Goal: Task Accomplishment & Management: Use online tool/utility

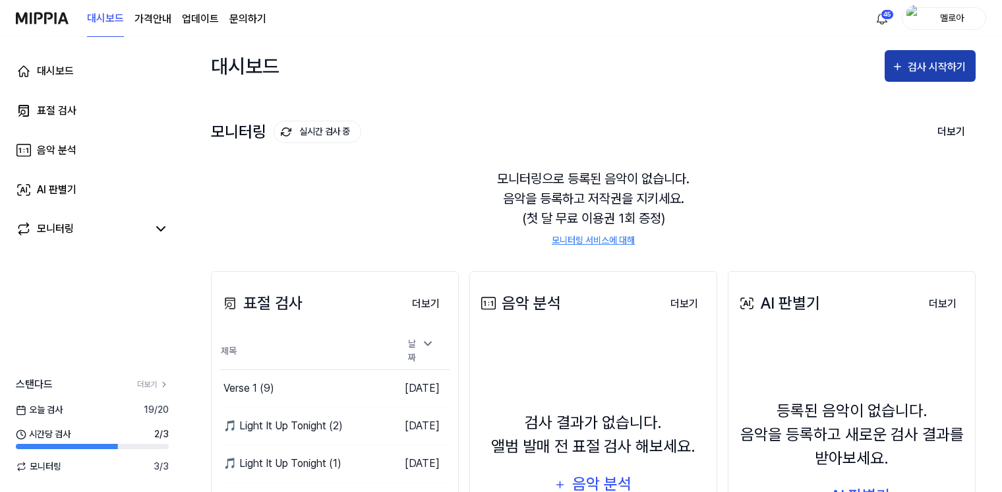
click at [944, 67] on div "검사 시작하기" at bounding box center [937, 67] width 61 height 17
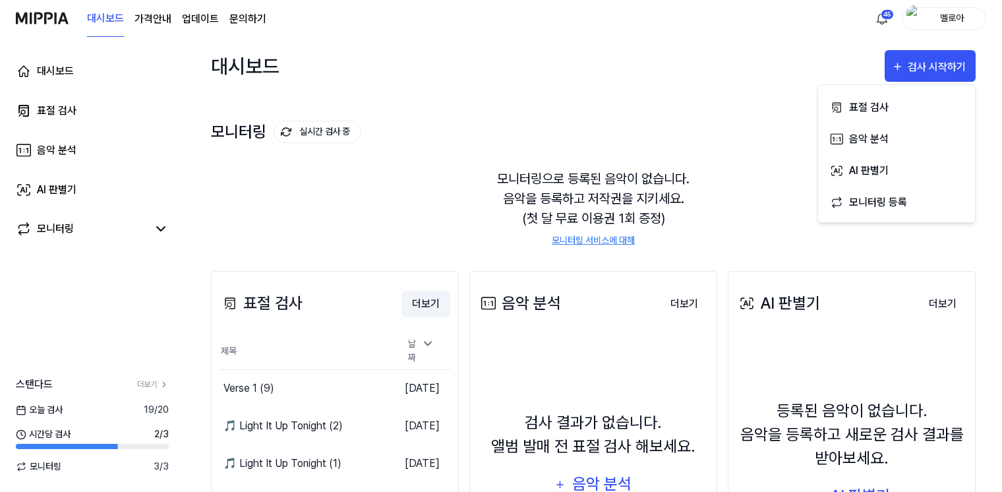
click at [421, 299] on button "더보기" at bounding box center [425, 304] width 49 height 26
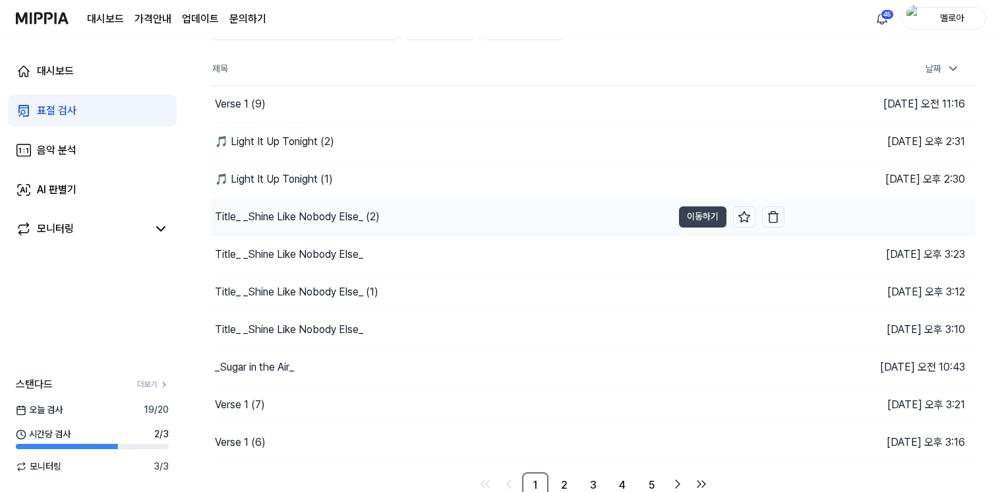
scroll to position [81, 0]
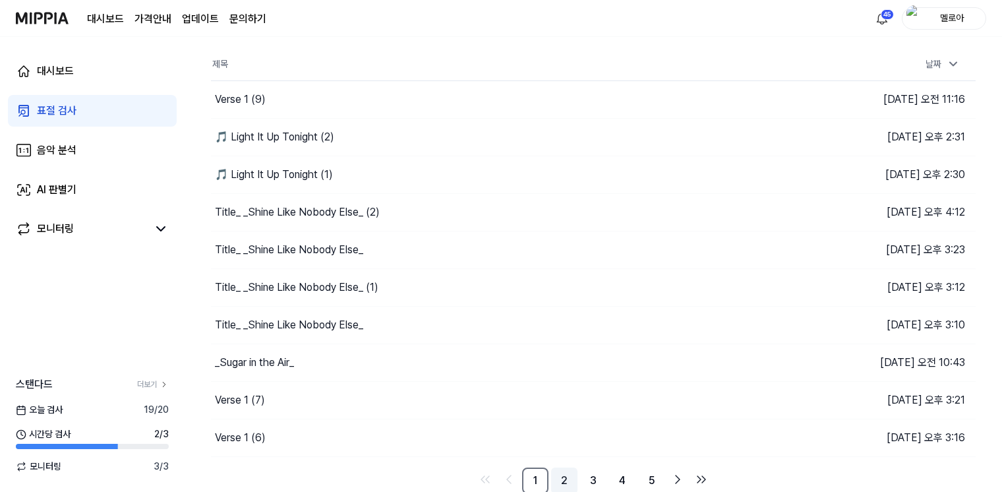
click at [564, 473] on link "2" at bounding box center [564, 480] width 26 height 26
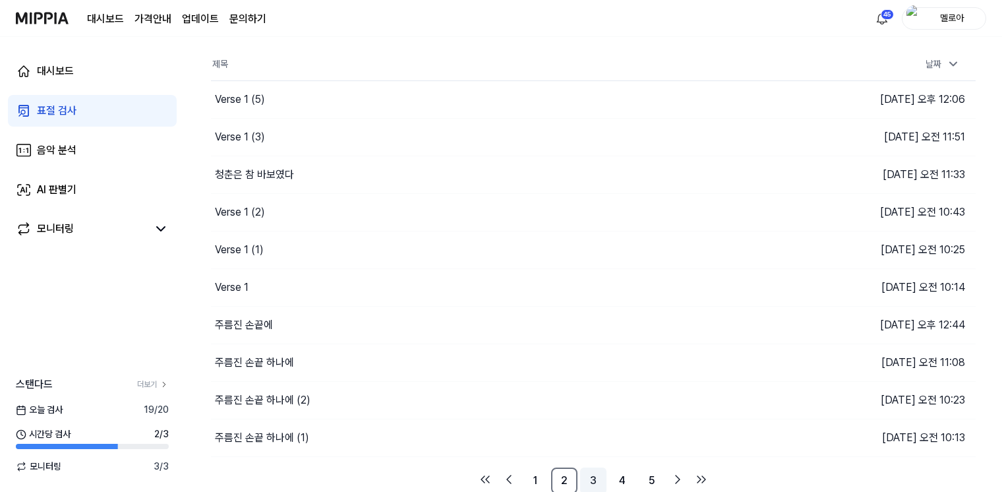
click at [585, 480] on link "3" at bounding box center [593, 480] width 26 height 26
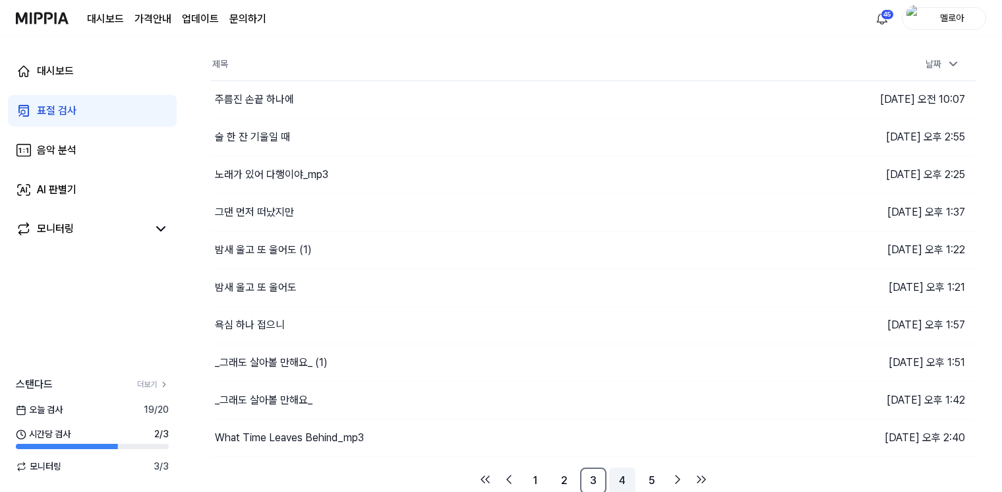
click at [625, 478] on link "4" at bounding box center [622, 480] width 26 height 26
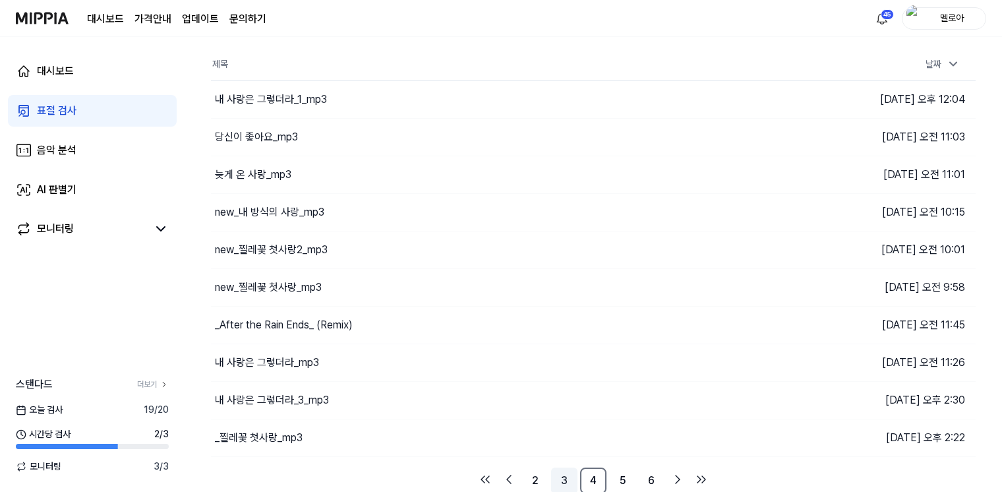
click at [567, 481] on link "3" at bounding box center [564, 480] width 26 height 26
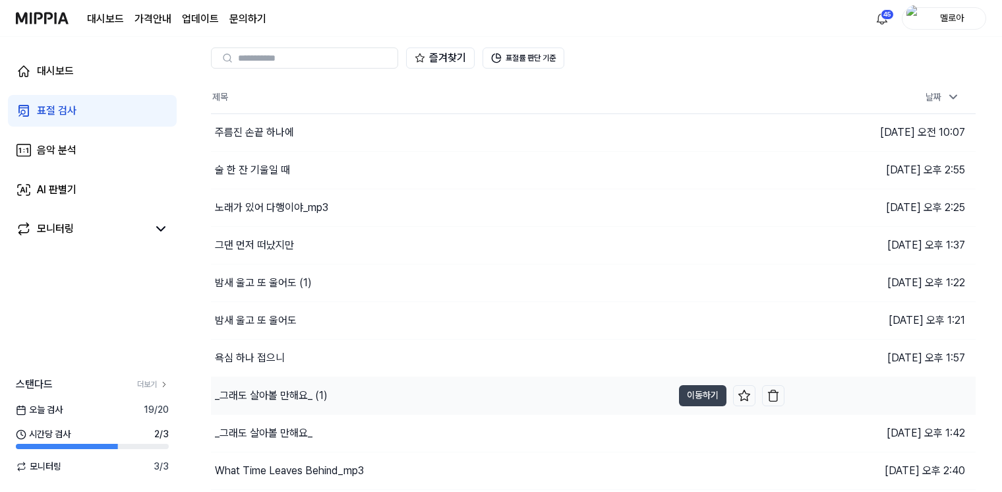
scroll to position [81, 0]
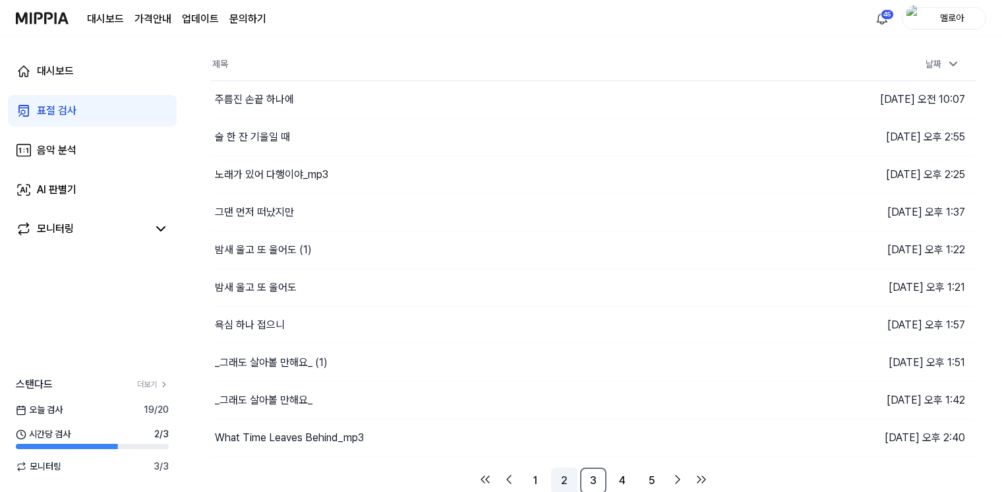
click at [567, 478] on link "2" at bounding box center [564, 480] width 26 height 26
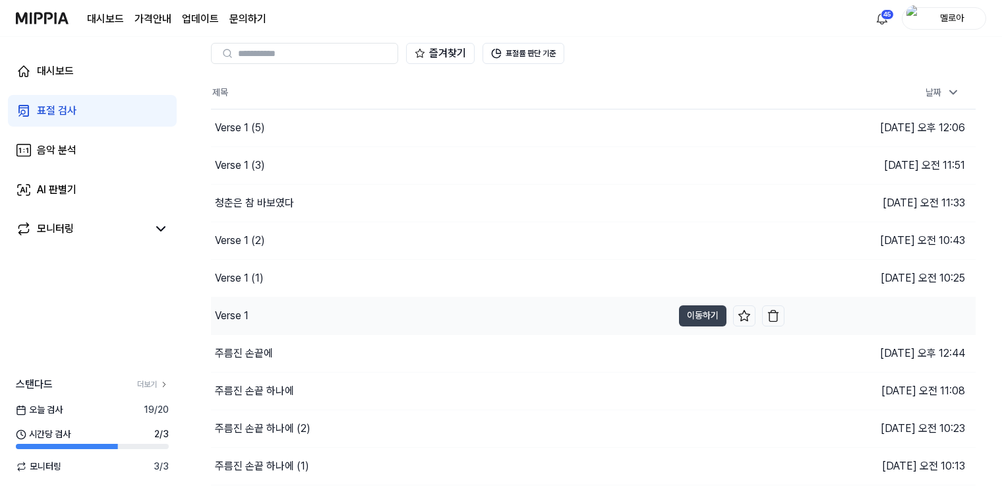
scroll to position [81, 0]
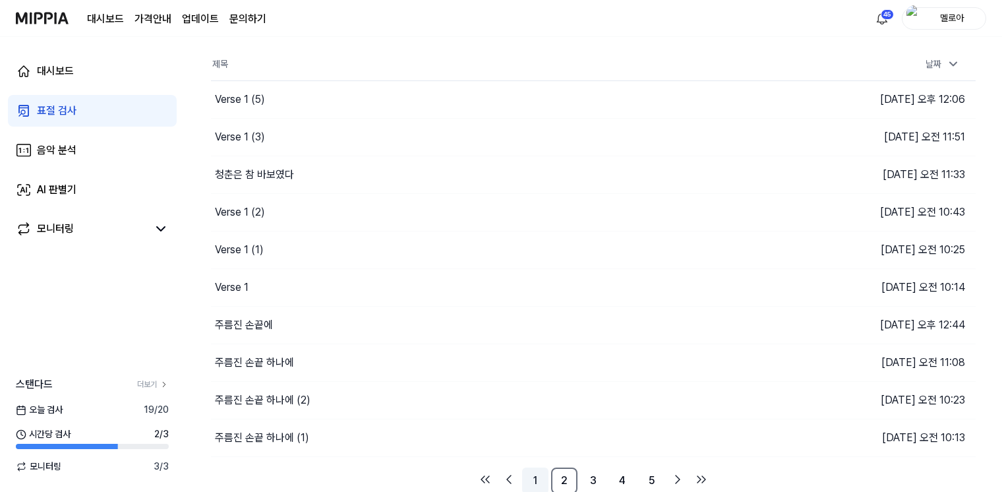
click at [542, 478] on link "1" at bounding box center [535, 480] width 26 height 26
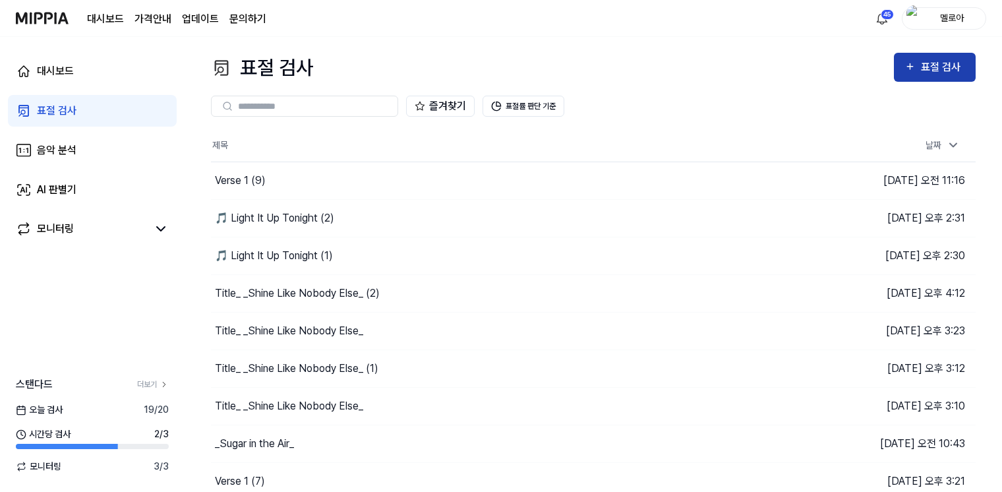
click at [948, 69] on div "표절 검사" at bounding box center [943, 67] width 44 height 17
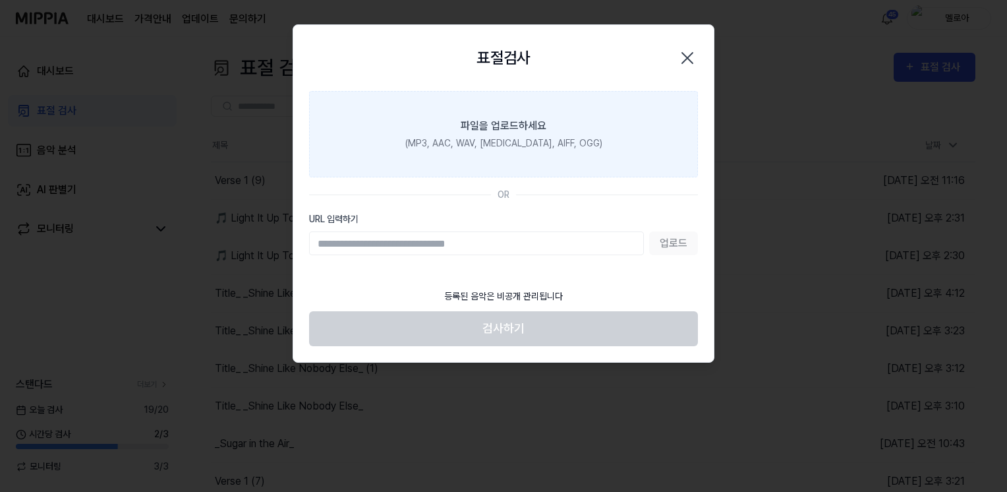
click at [554, 127] on label "파일을 업로드하세요 (MP3, AAC, WAV, [MEDICAL_DATA], AIFF, OGG)" at bounding box center [503, 134] width 389 height 86
click at [0, 0] on input "파일을 업로드하세요 (MP3, AAC, WAV, [MEDICAL_DATA], AIFF, OGG)" at bounding box center [0, 0] width 0 height 0
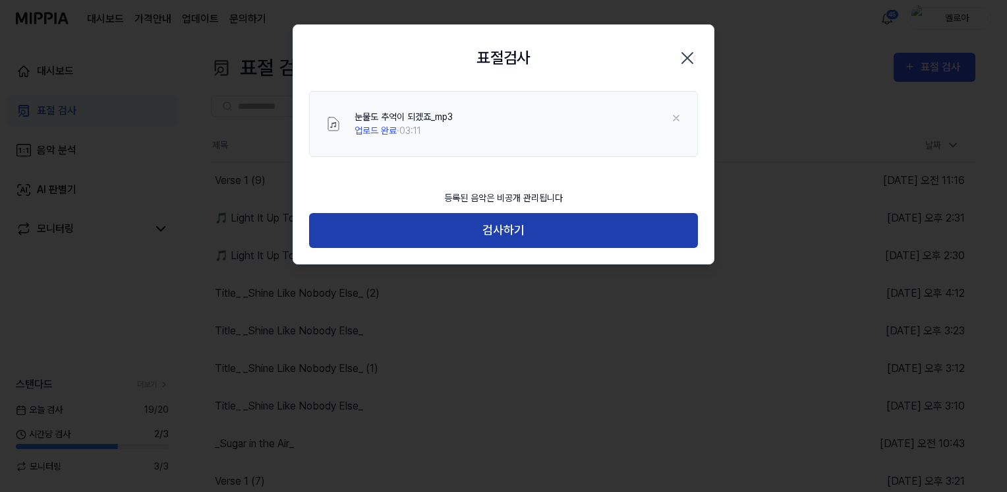
click at [521, 232] on button "검사하기" at bounding box center [503, 230] width 389 height 35
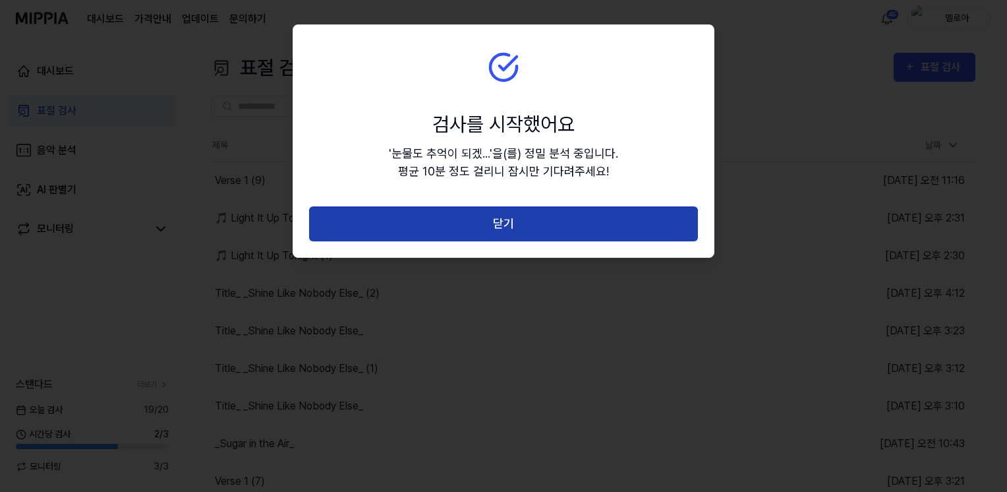
click at [521, 228] on button "닫기" at bounding box center [503, 223] width 389 height 35
